Goal: Navigation & Orientation: Find specific page/section

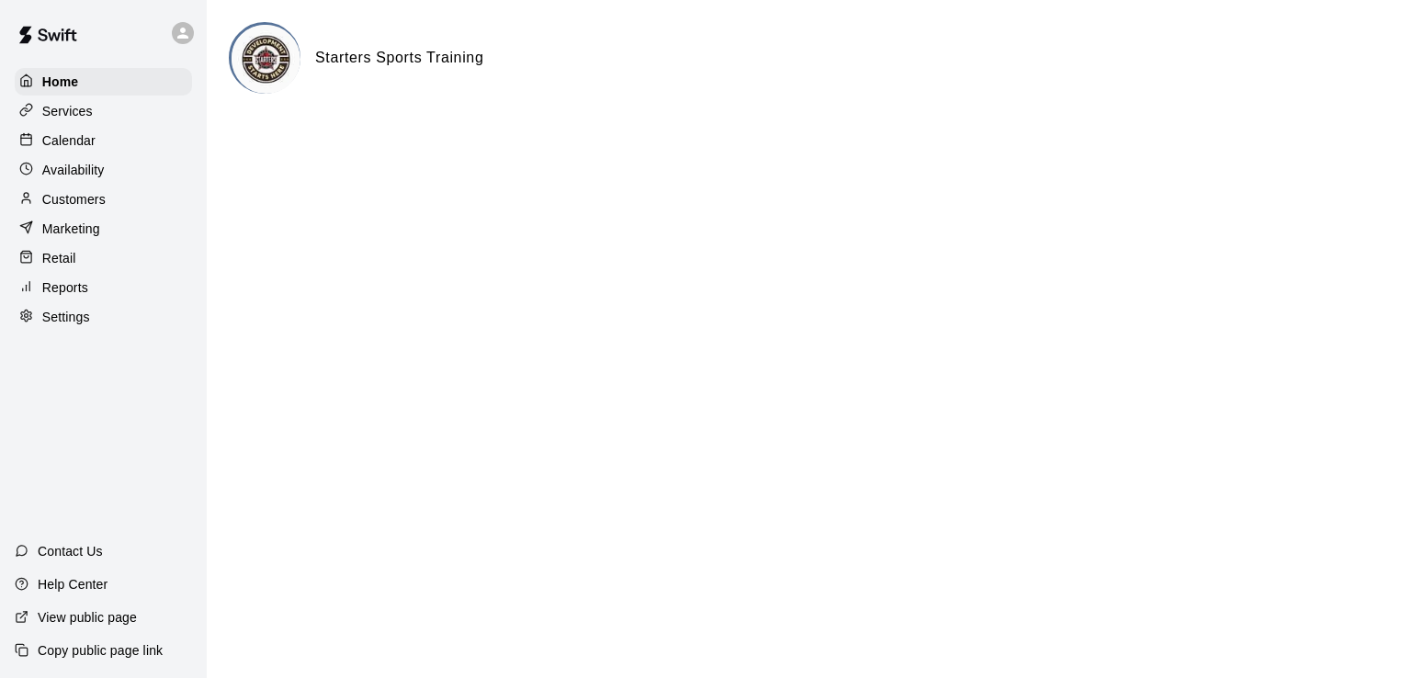
click at [85, 177] on p "Availability" at bounding box center [73, 170] width 62 height 18
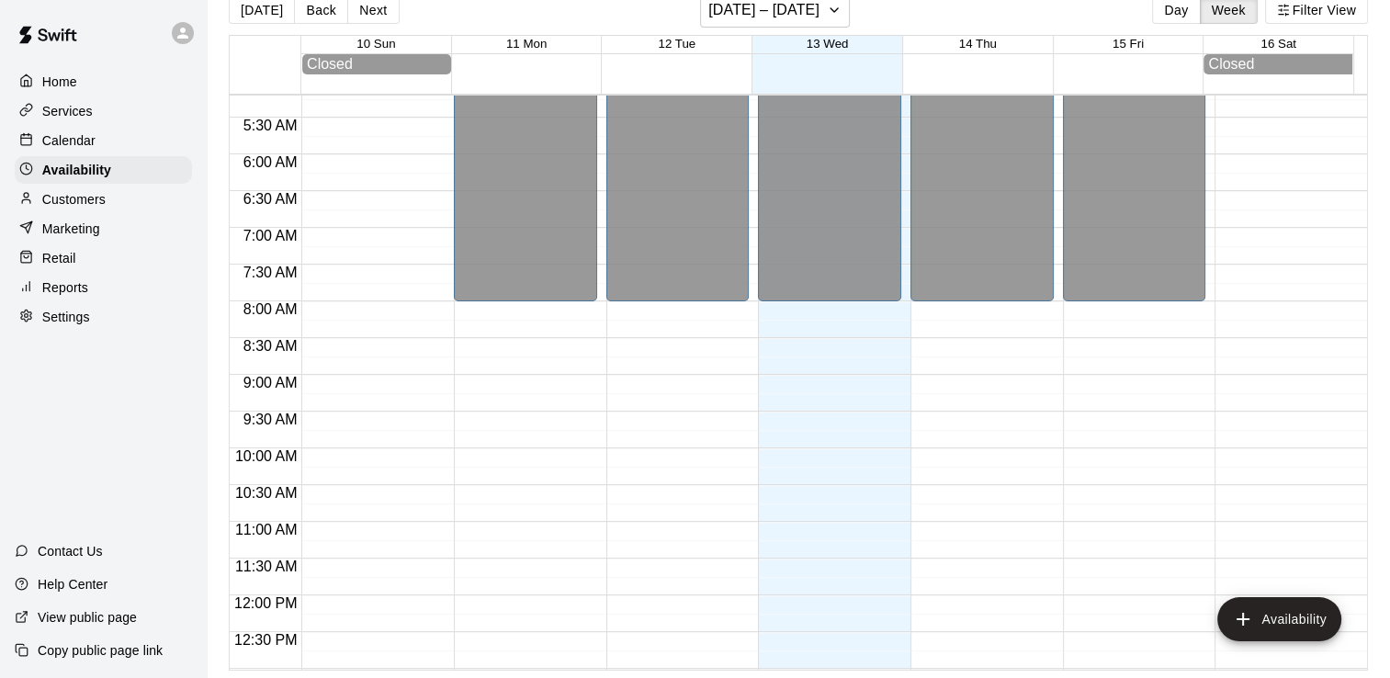
scroll to position [368, 0]
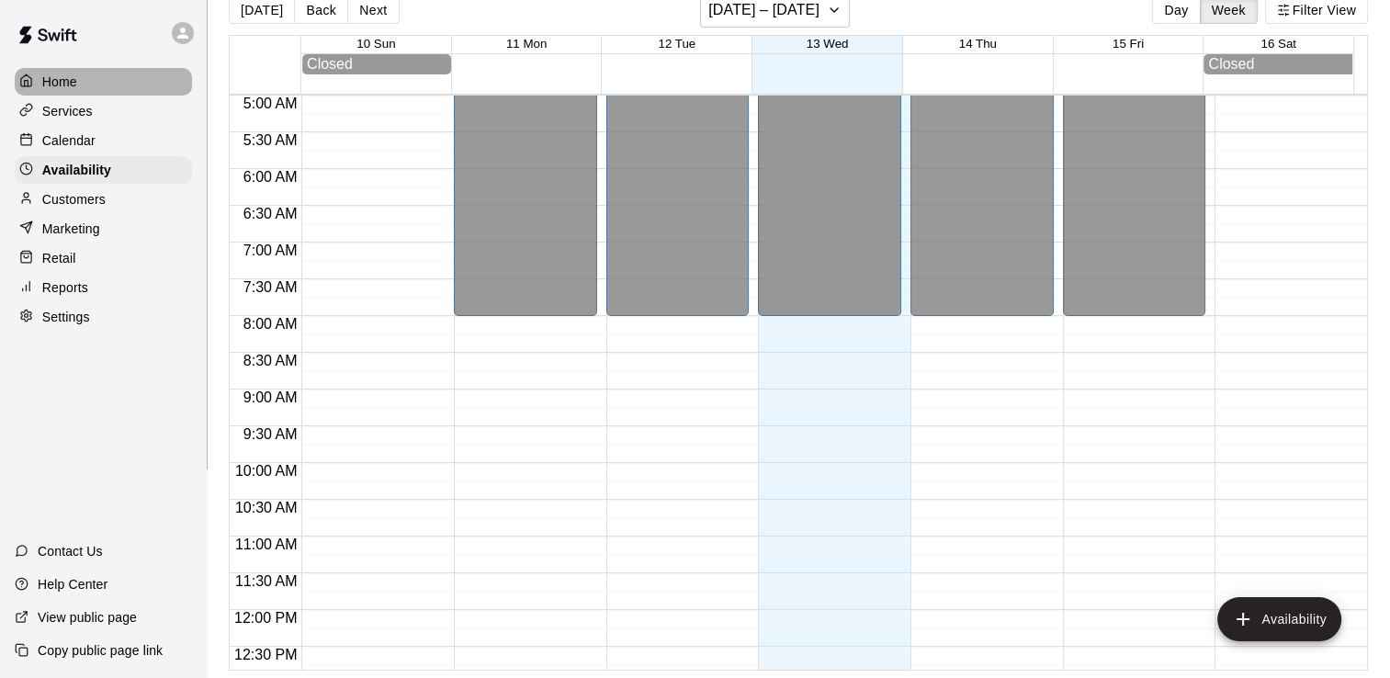
click at [64, 79] on p "Home" at bounding box center [59, 82] width 35 height 18
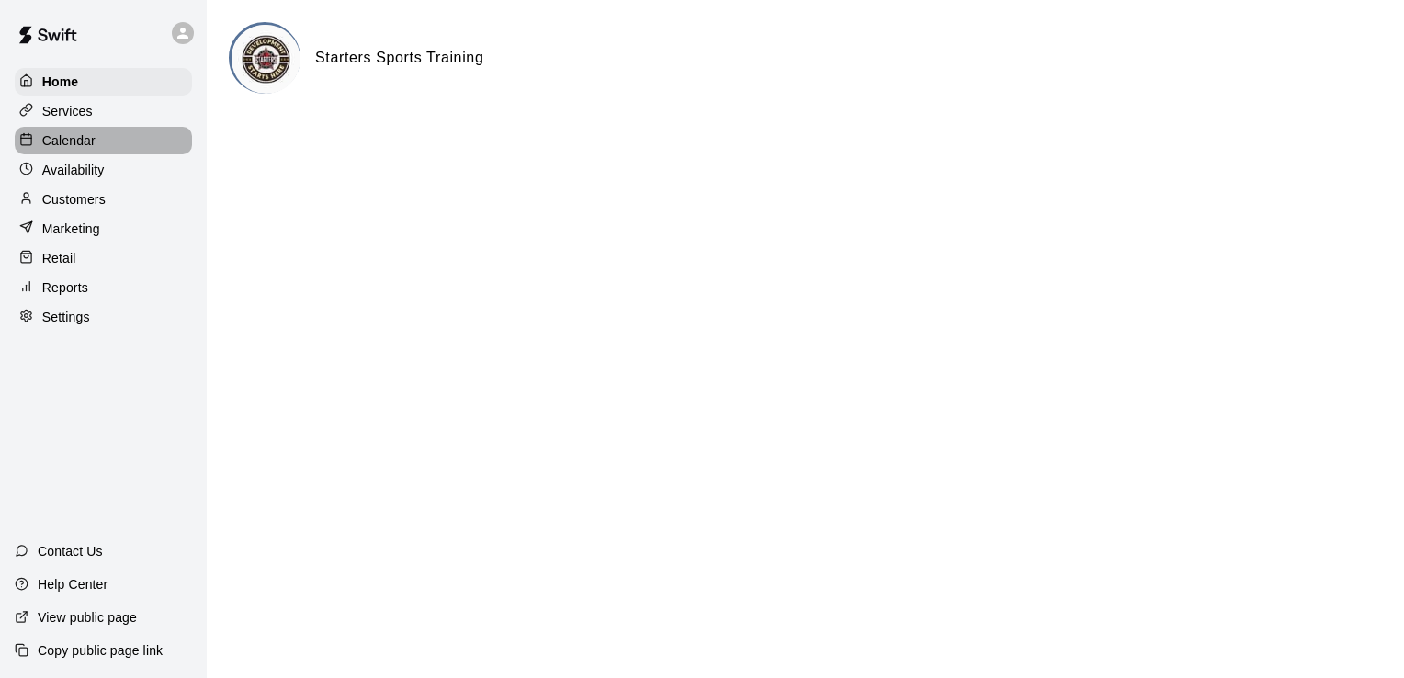
click at [131, 153] on div "Calendar" at bounding box center [103, 141] width 177 height 28
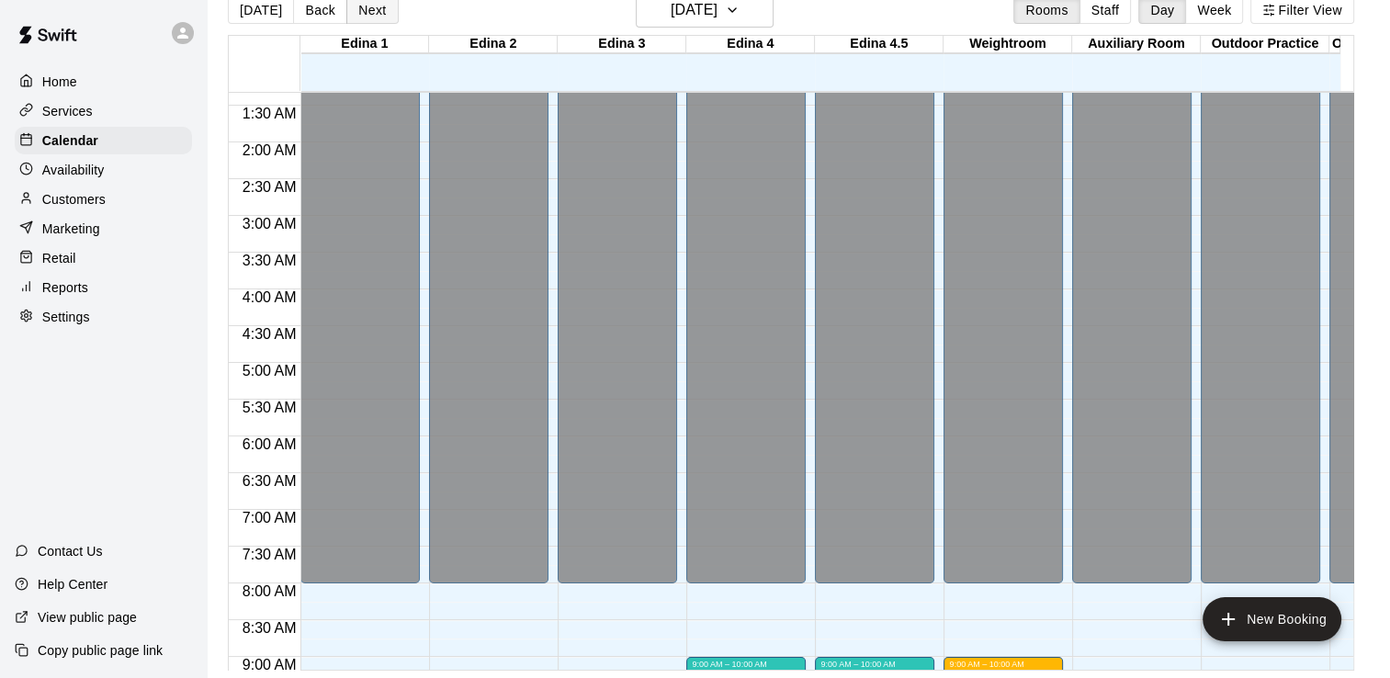
click at [367, 13] on button "Next" at bounding box center [371, 10] width 51 height 28
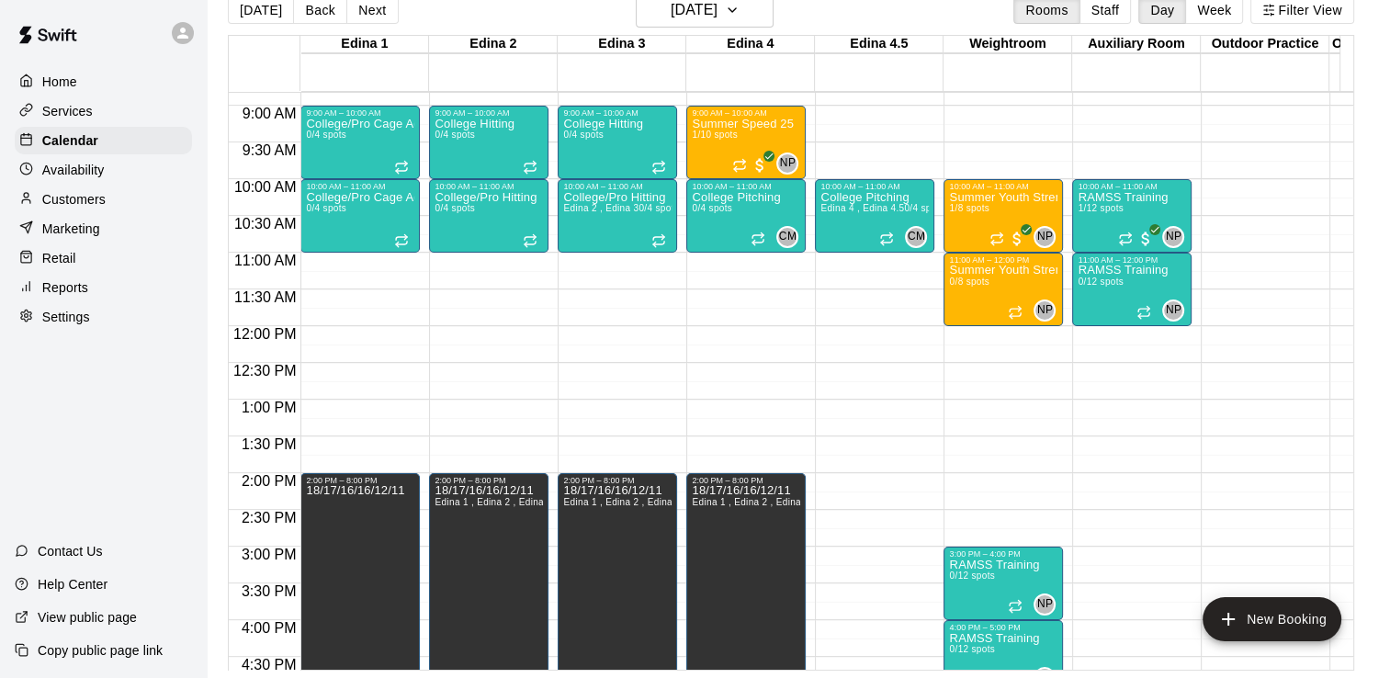
scroll to position [832, 0]
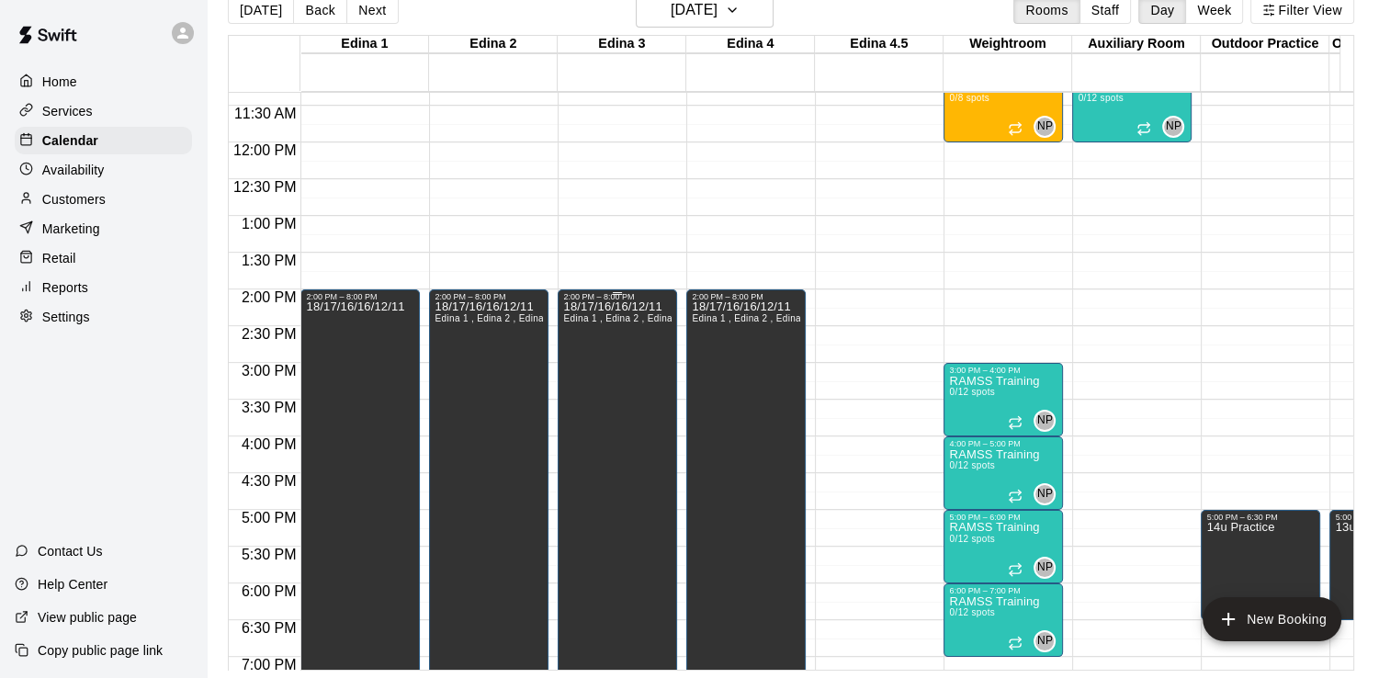
click at [645, 395] on div "18/17/16/16/12/11 Edina 1 , Edina 2 , Edina 3 , Edina 4" at bounding box center [617, 640] width 108 height 678
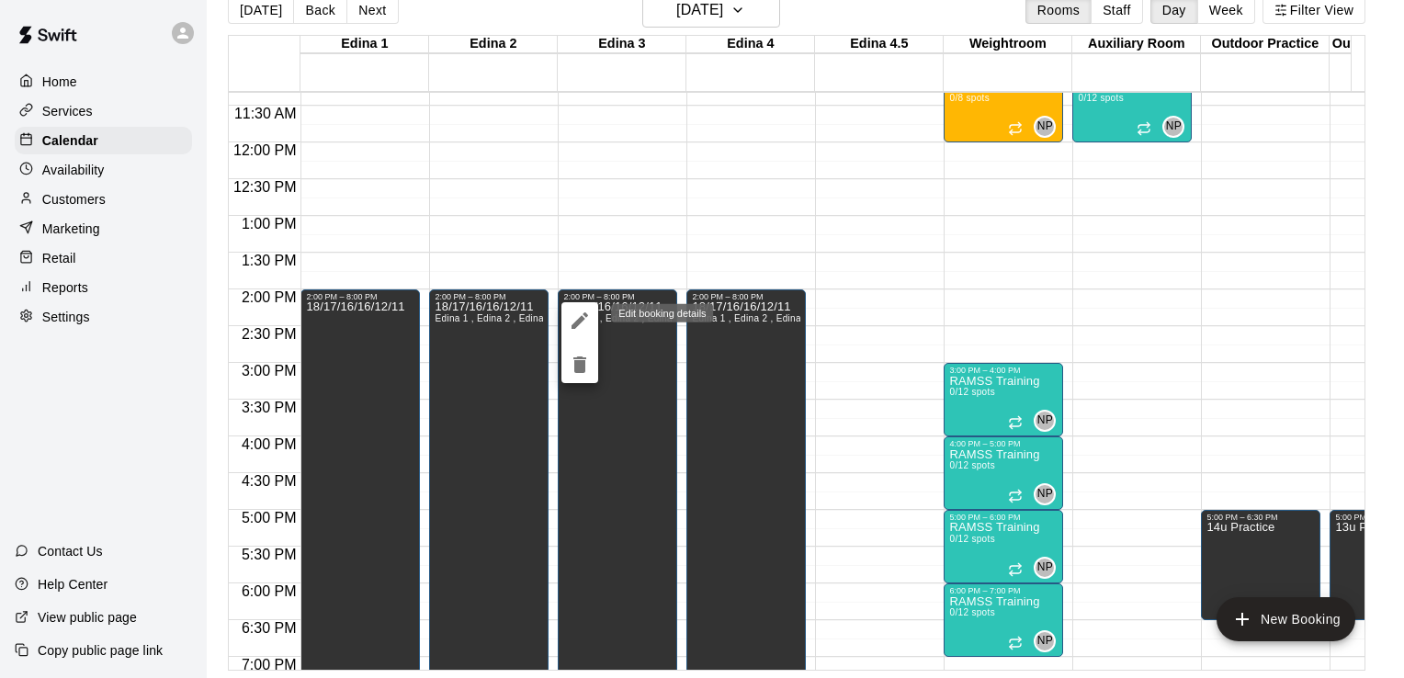
click at [573, 331] on icon "edit" at bounding box center [580, 321] width 22 height 22
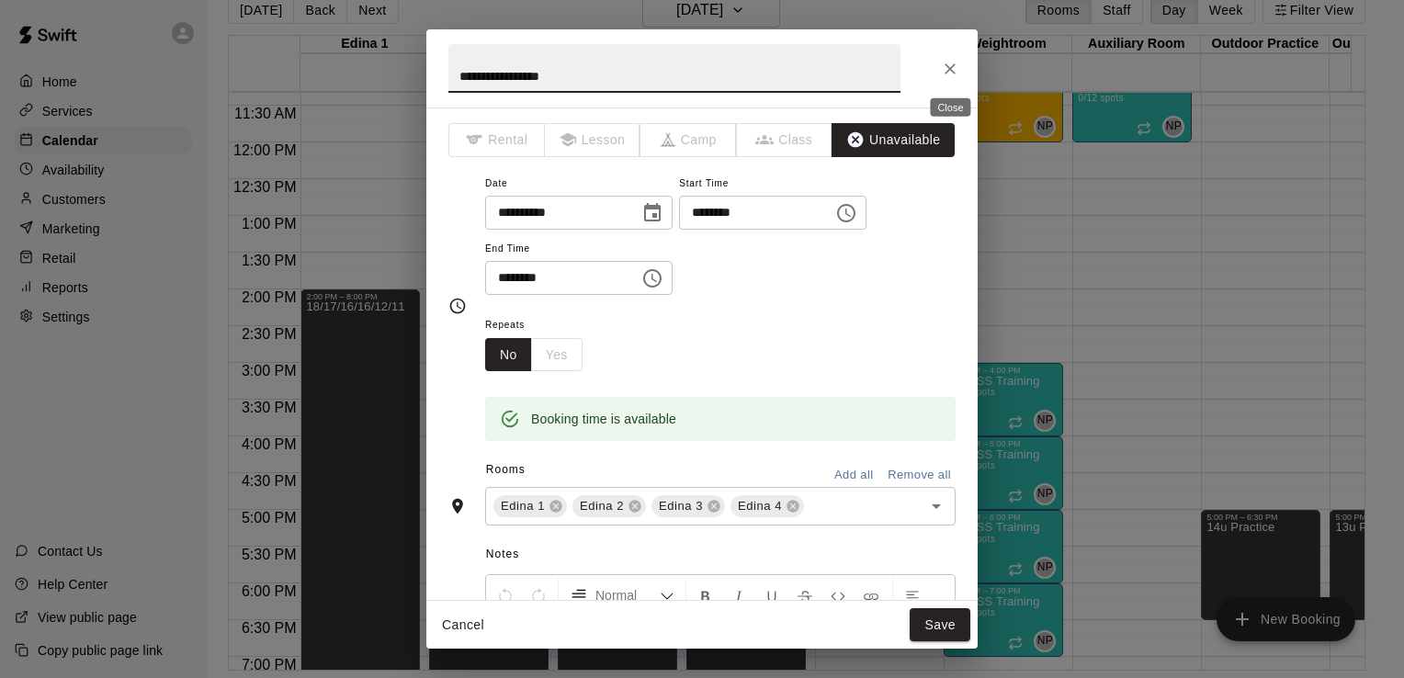
click at [963, 67] on button "Close" at bounding box center [950, 68] width 33 height 33
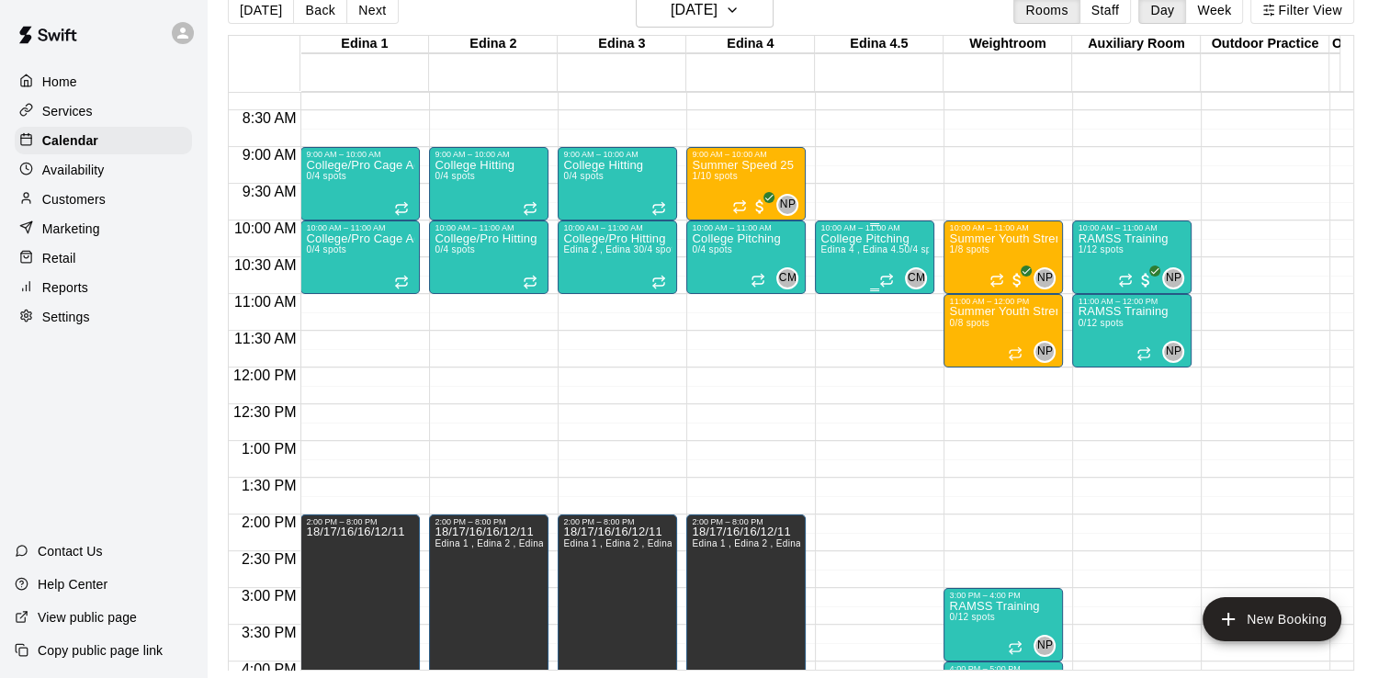
scroll to position [557, 0]
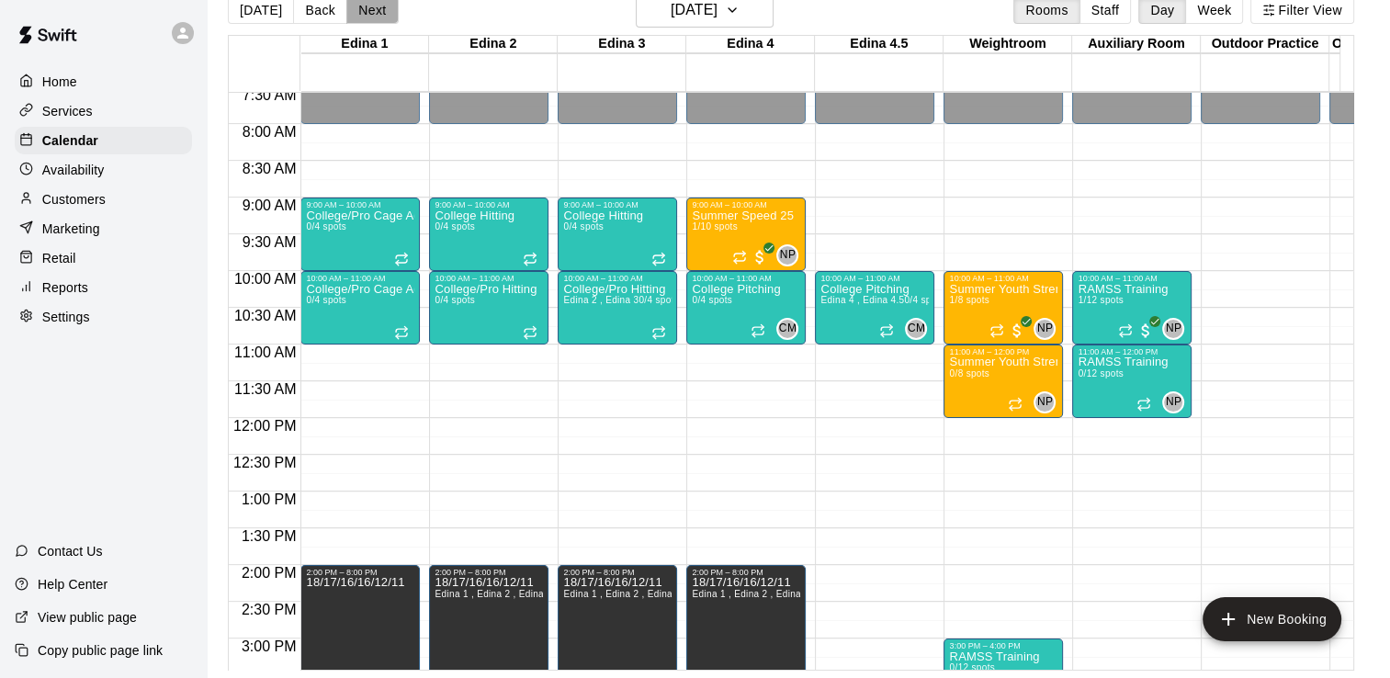
click at [361, 15] on button "Next" at bounding box center [371, 10] width 51 height 28
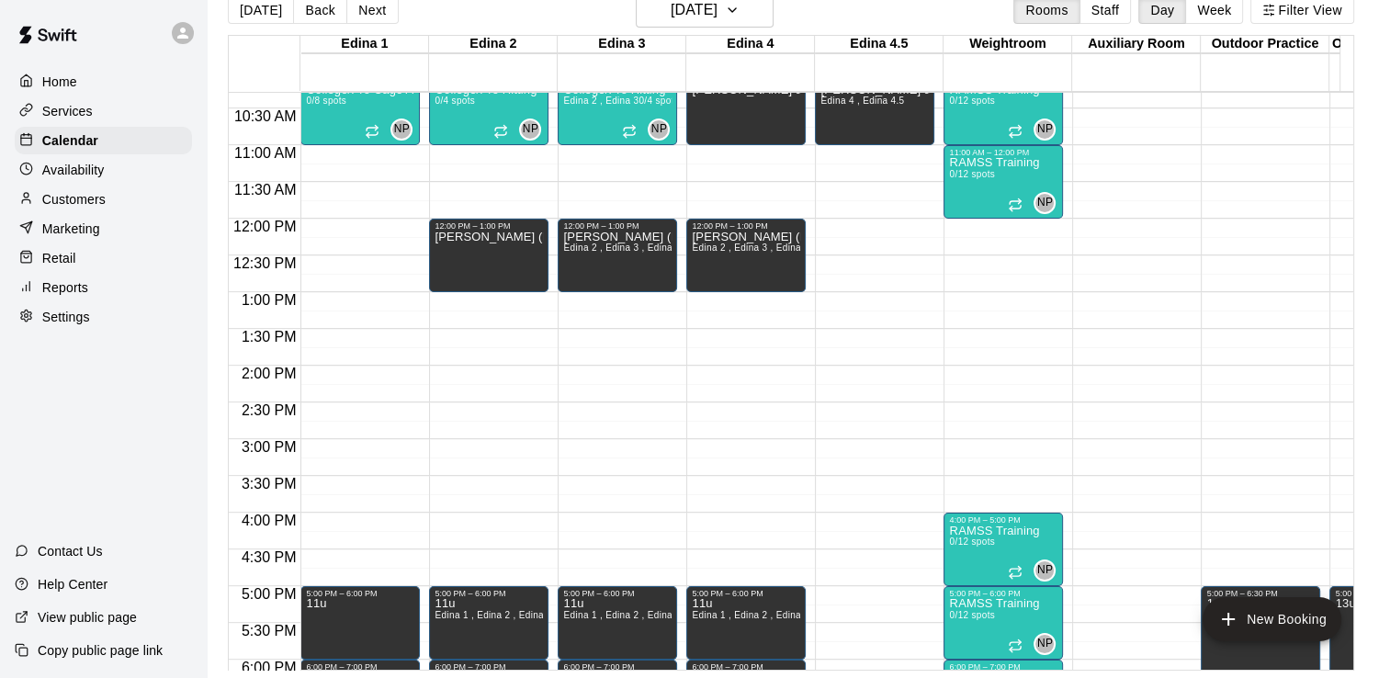
scroll to position [741, 0]
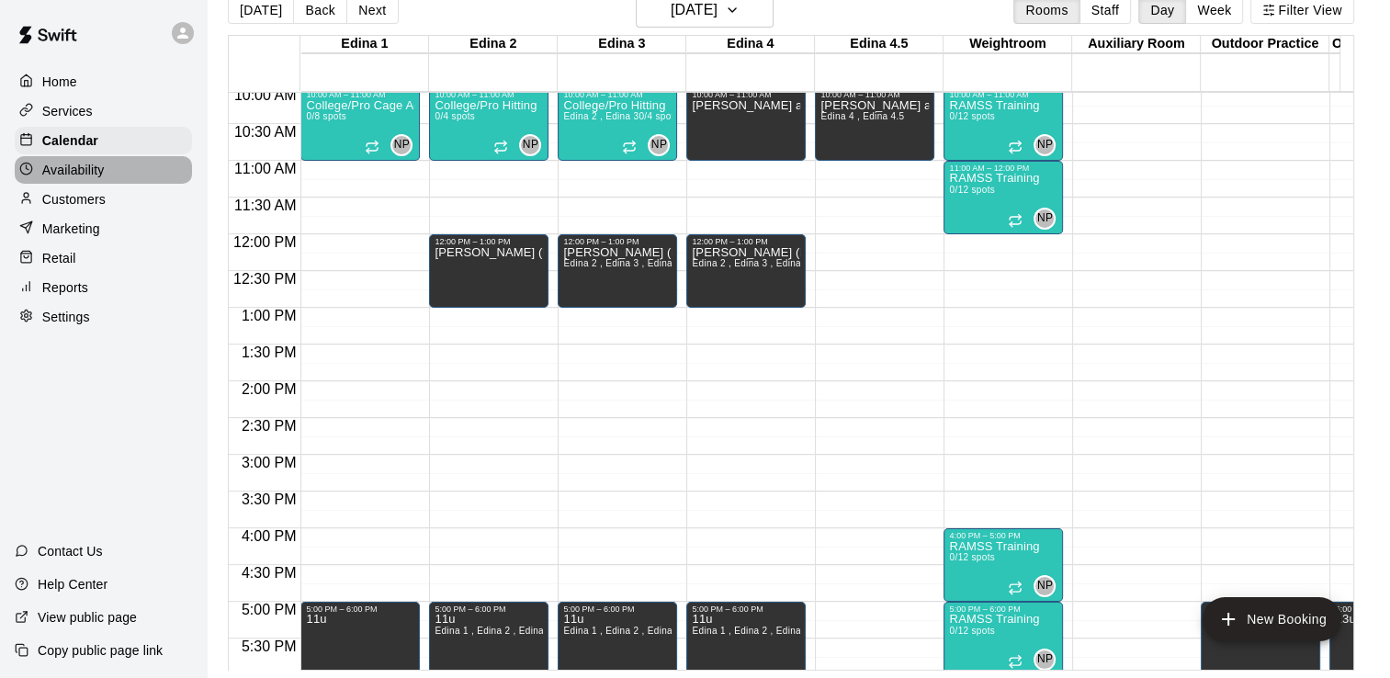
click at [86, 171] on p "Availability" at bounding box center [73, 170] width 62 height 18
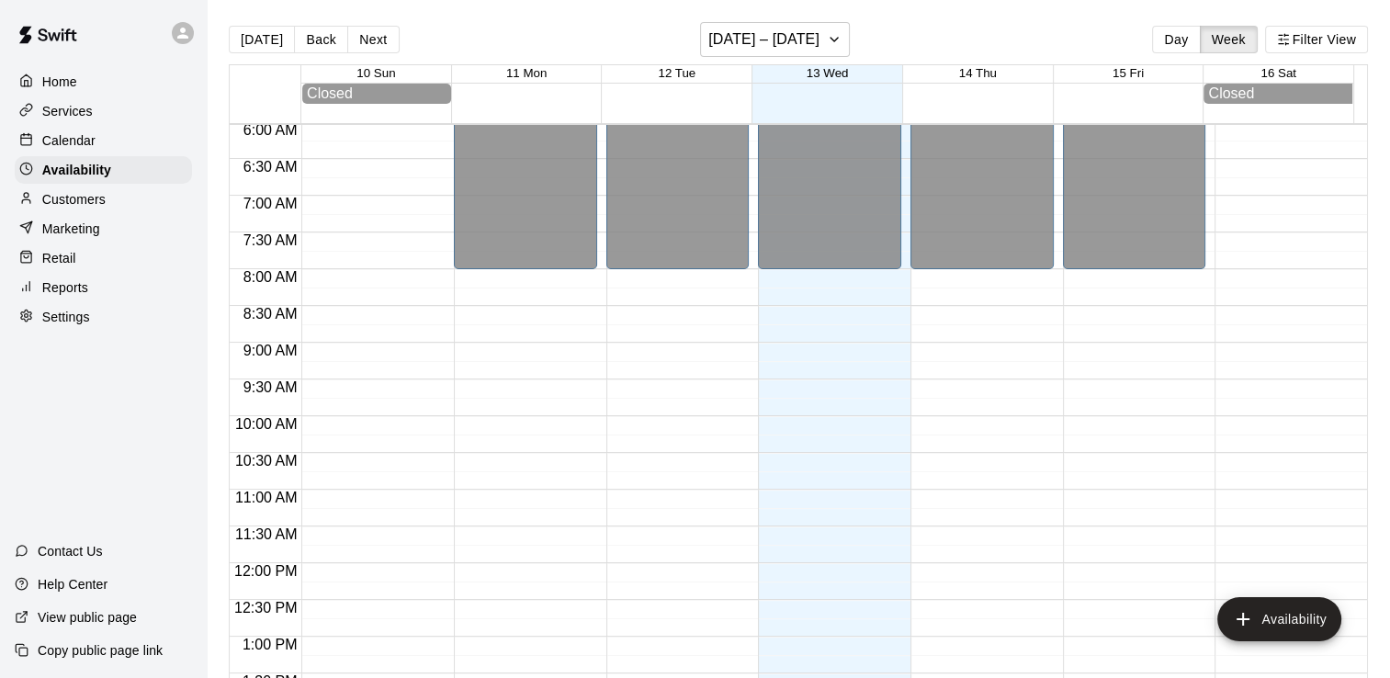
scroll to position [551, 0]
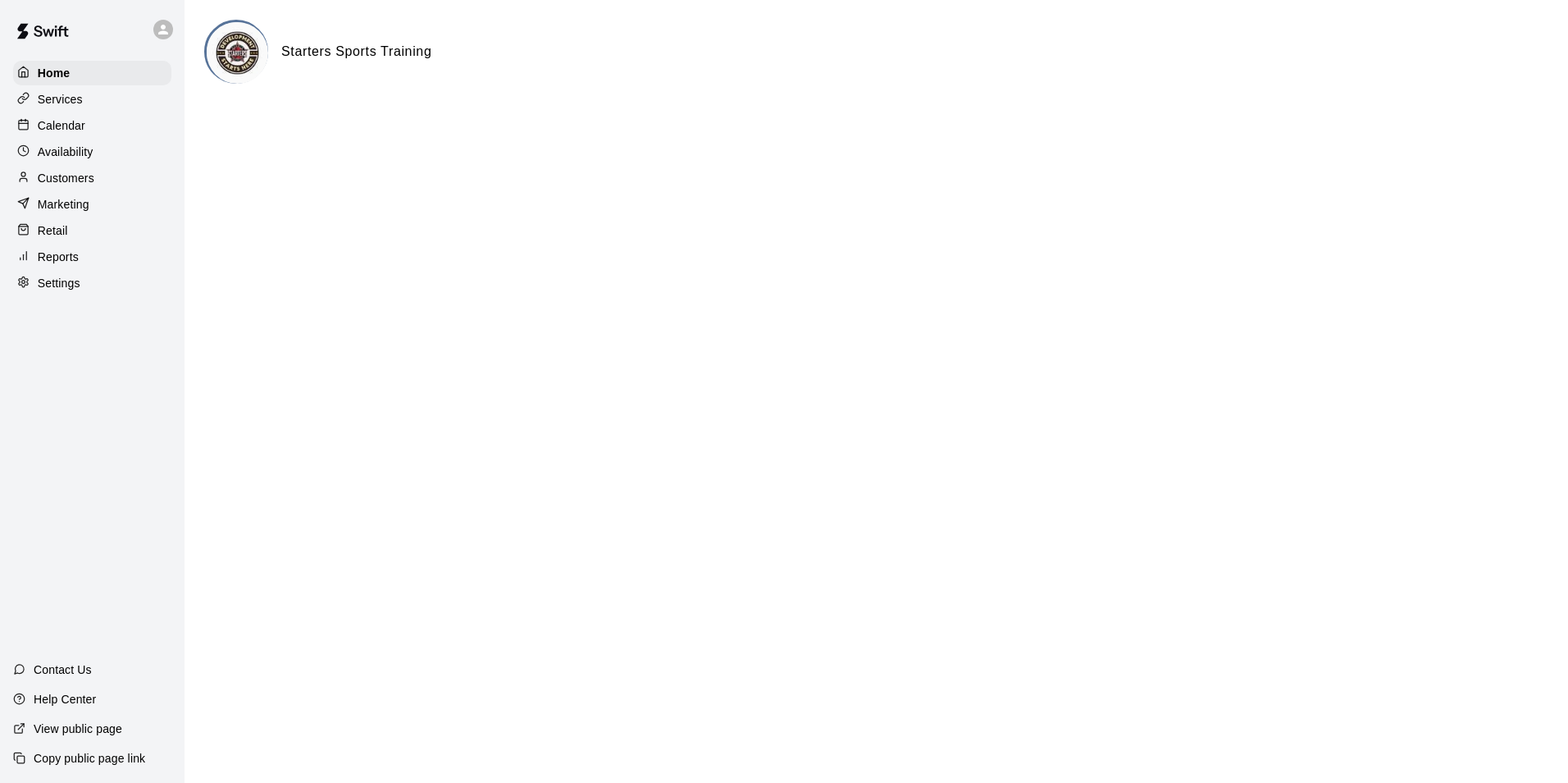
click at [95, 161] on div "Availability" at bounding box center [92, 152] width 158 height 25
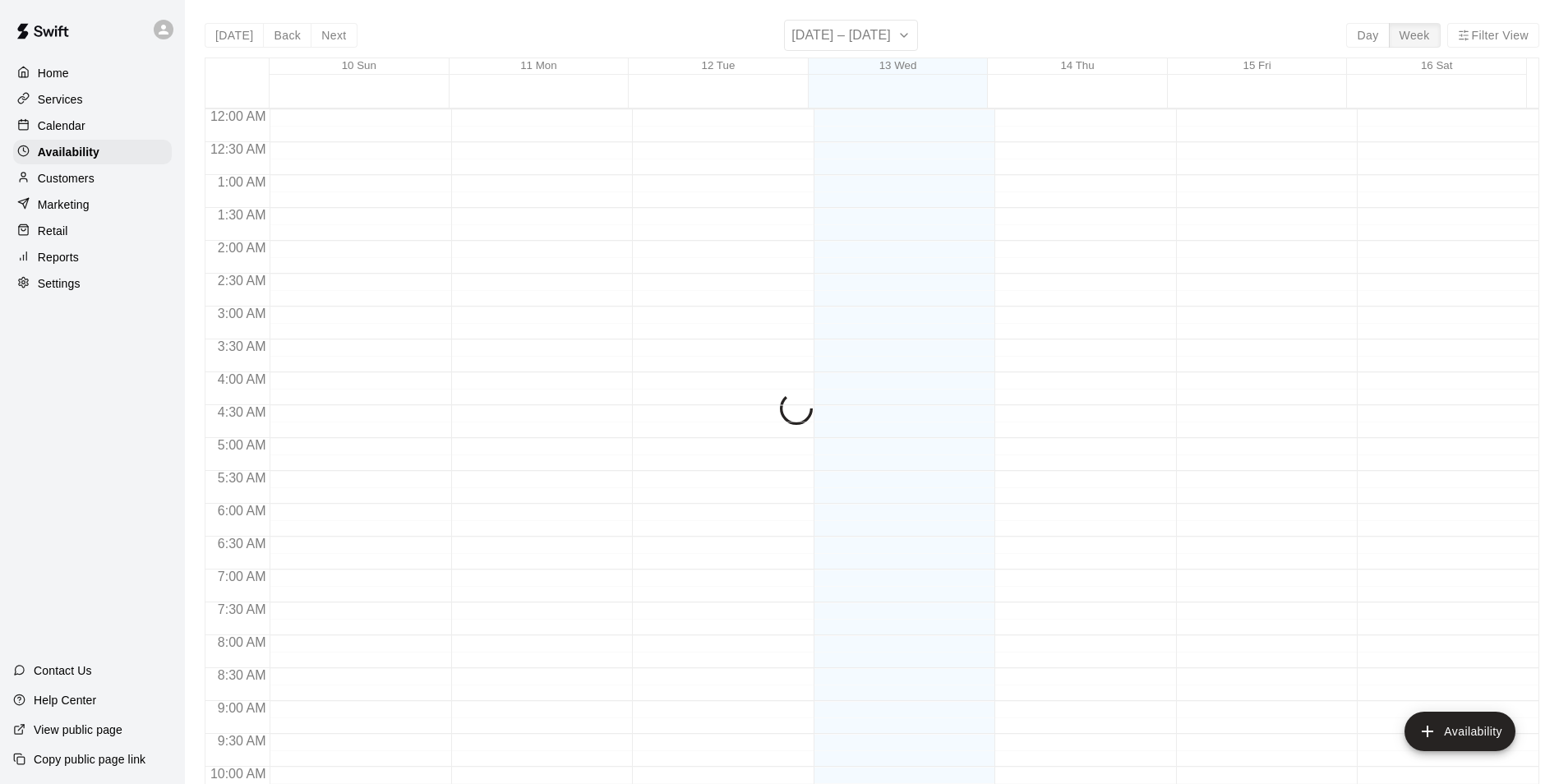
scroll to position [885, 0]
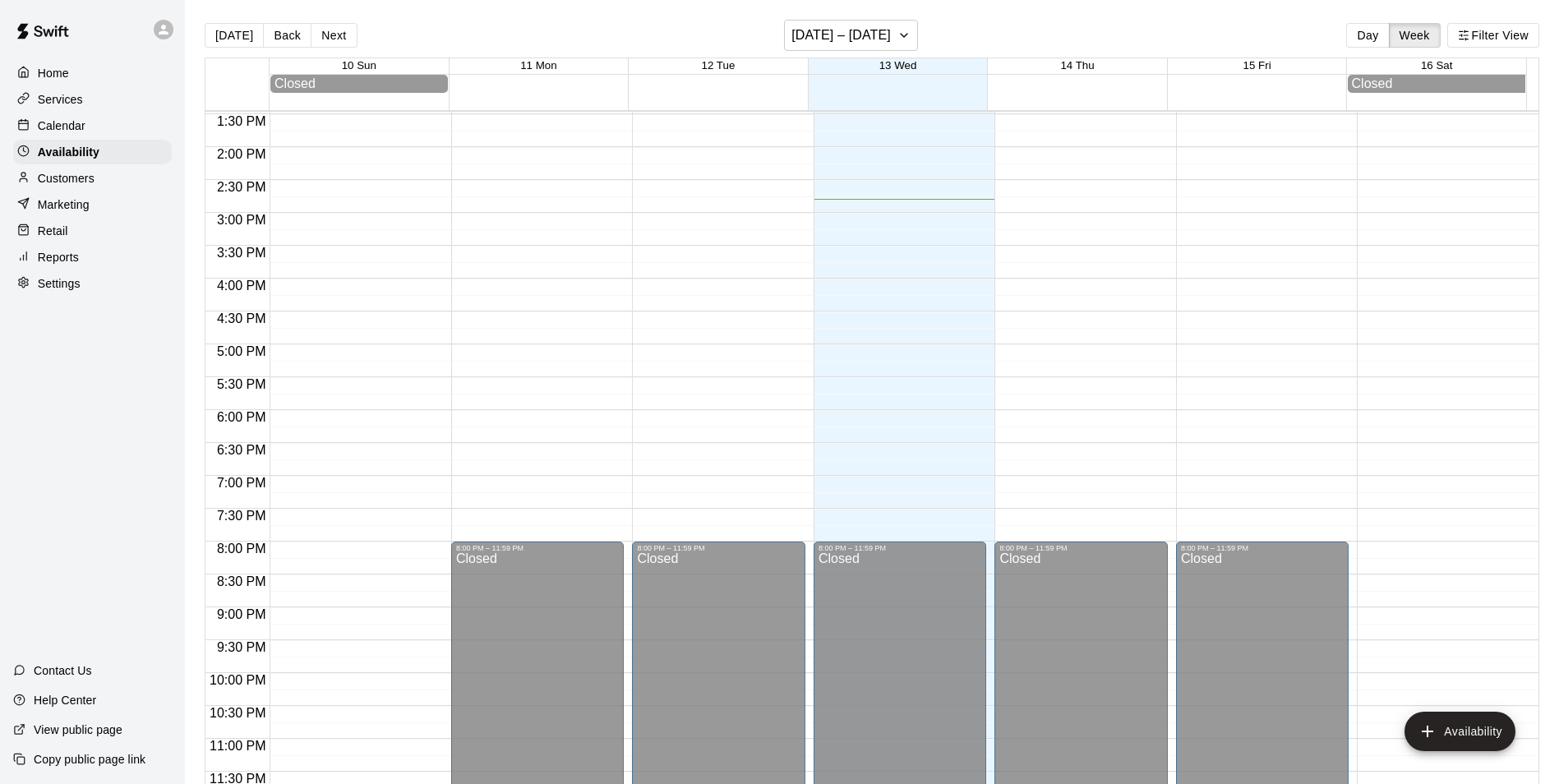
click at [76, 127] on p "Calendar" at bounding box center [61, 125] width 47 height 16
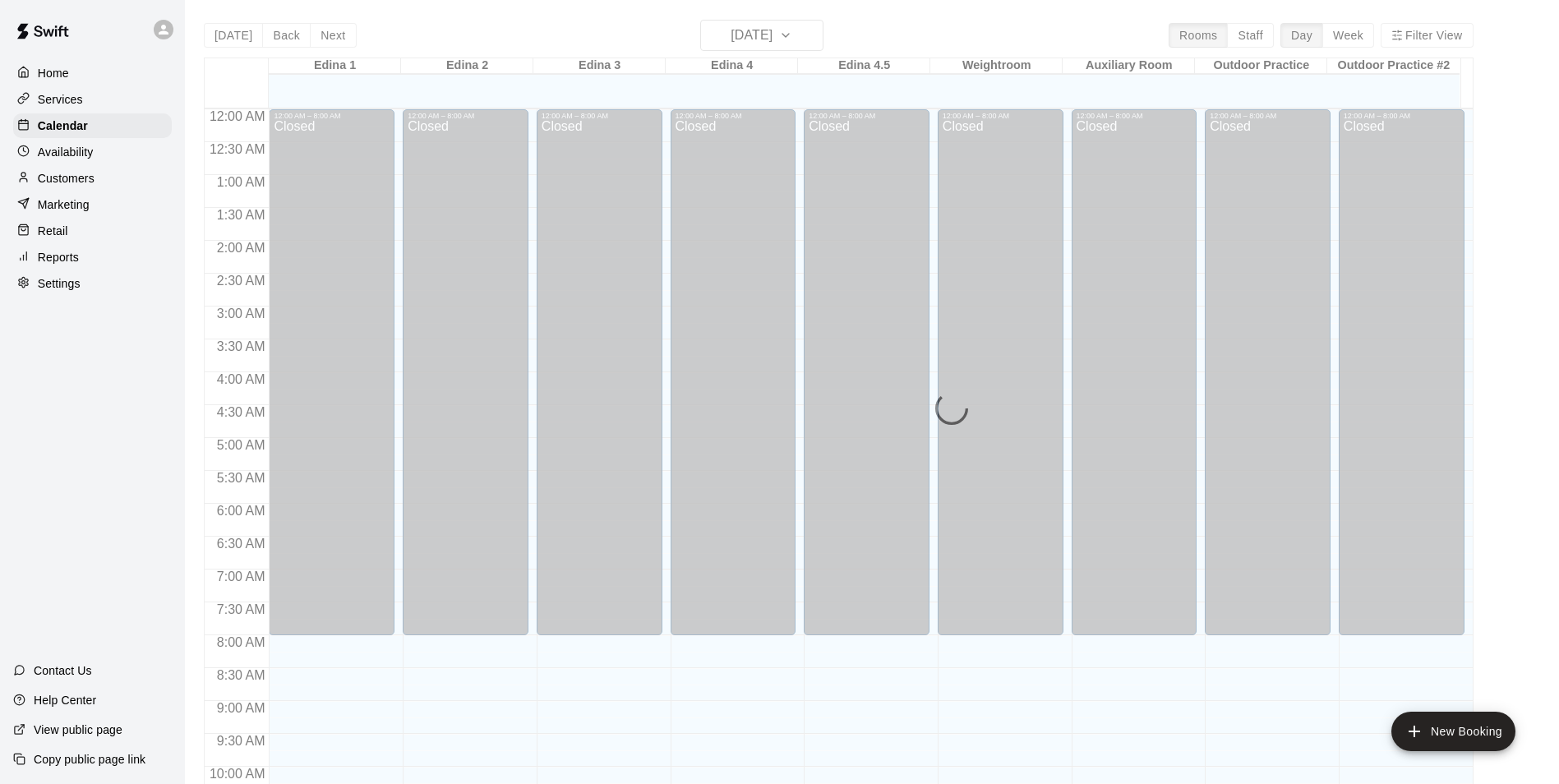
scroll to position [835, 0]
